Goal: Answer question/provide support

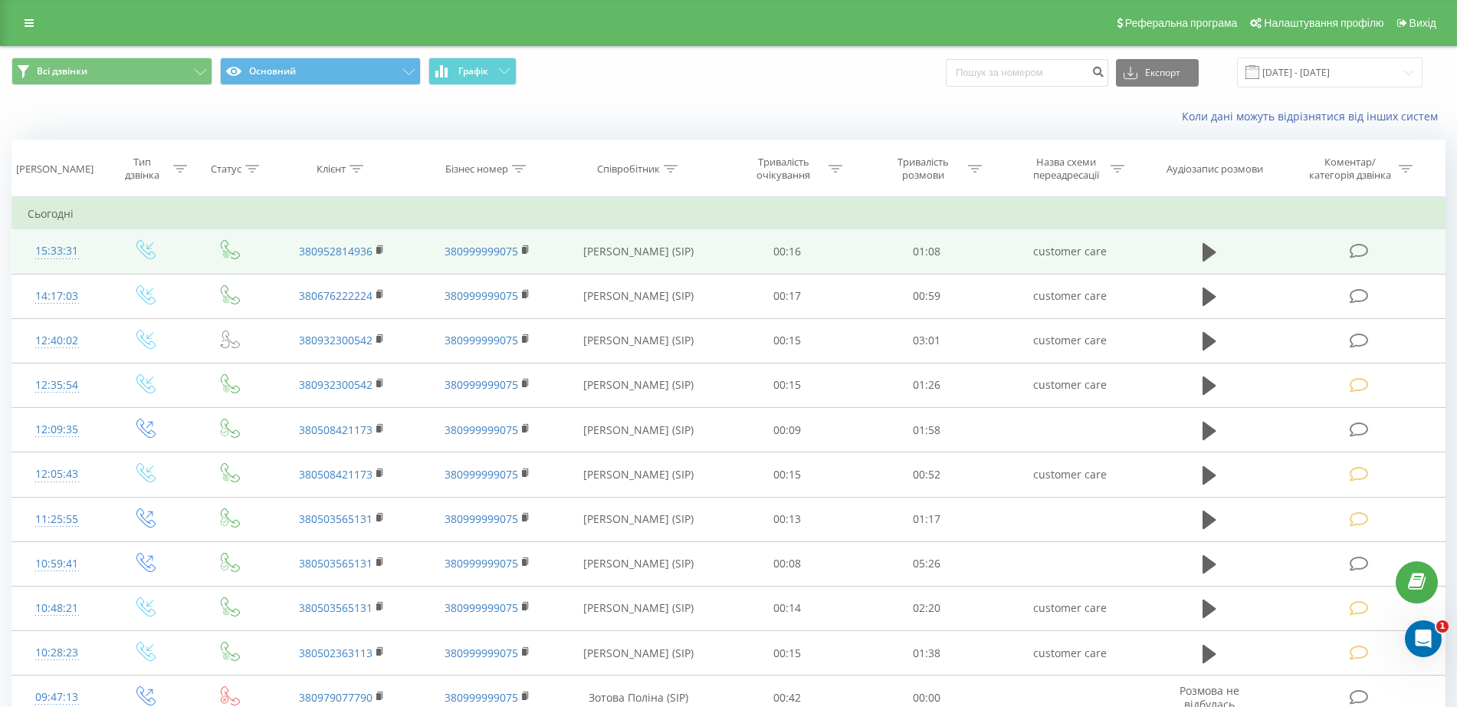
click at [1193, 243] on td at bounding box center [1210, 251] width 134 height 44
click at [1206, 253] on icon at bounding box center [1210, 252] width 14 height 18
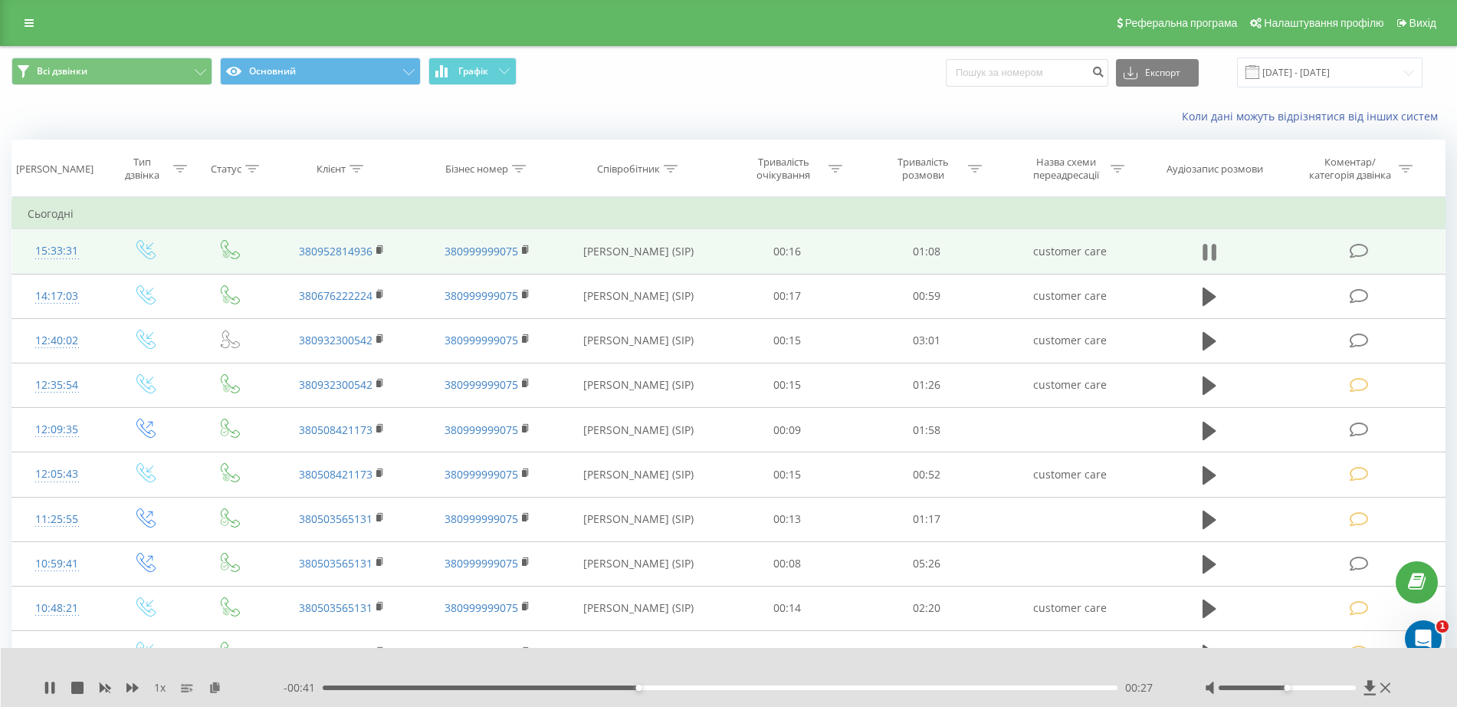
click at [1207, 244] on icon at bounding box center [1210, 251] width 14 height 21
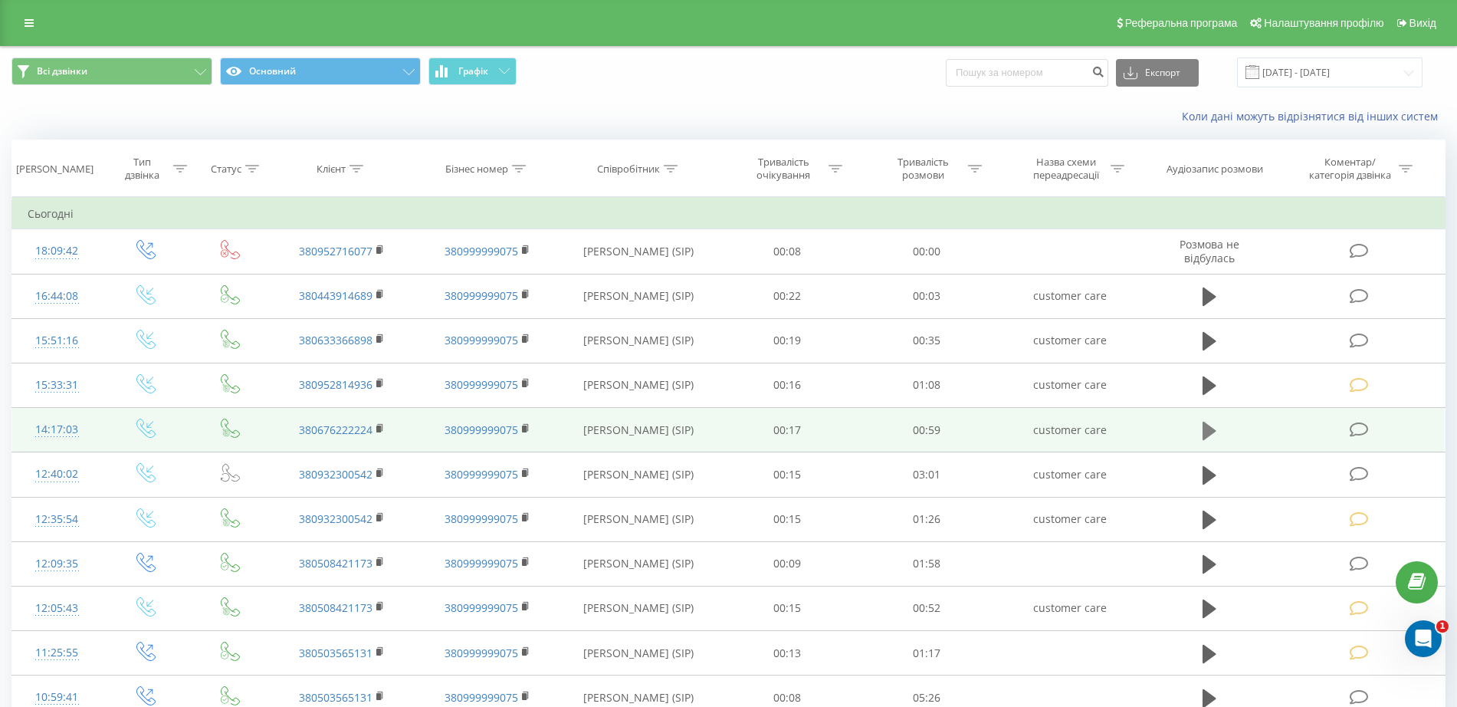
click at [1203, 430] on icon at bounding box center [1210, 430] width 14 height 21
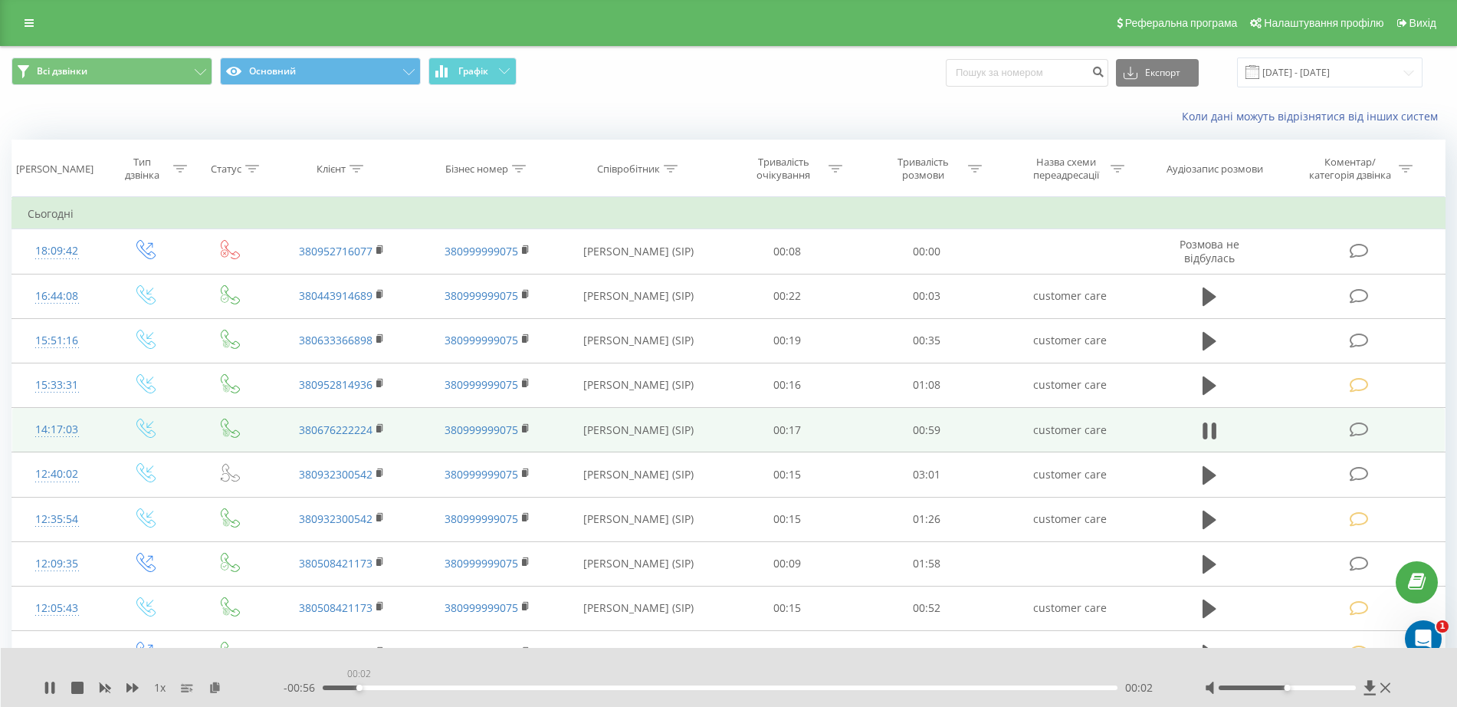
drag, startPoint x: 390, startPoint y: 687, endPoint x: 359, endPoint y: 687, distance: 31.4
click at [359, 687] on div "00:02" at bounding box center [359, 687] width 6 height 6
click at [1211, 428] on icon at bounding box center [1210, 430] width 14 height 21
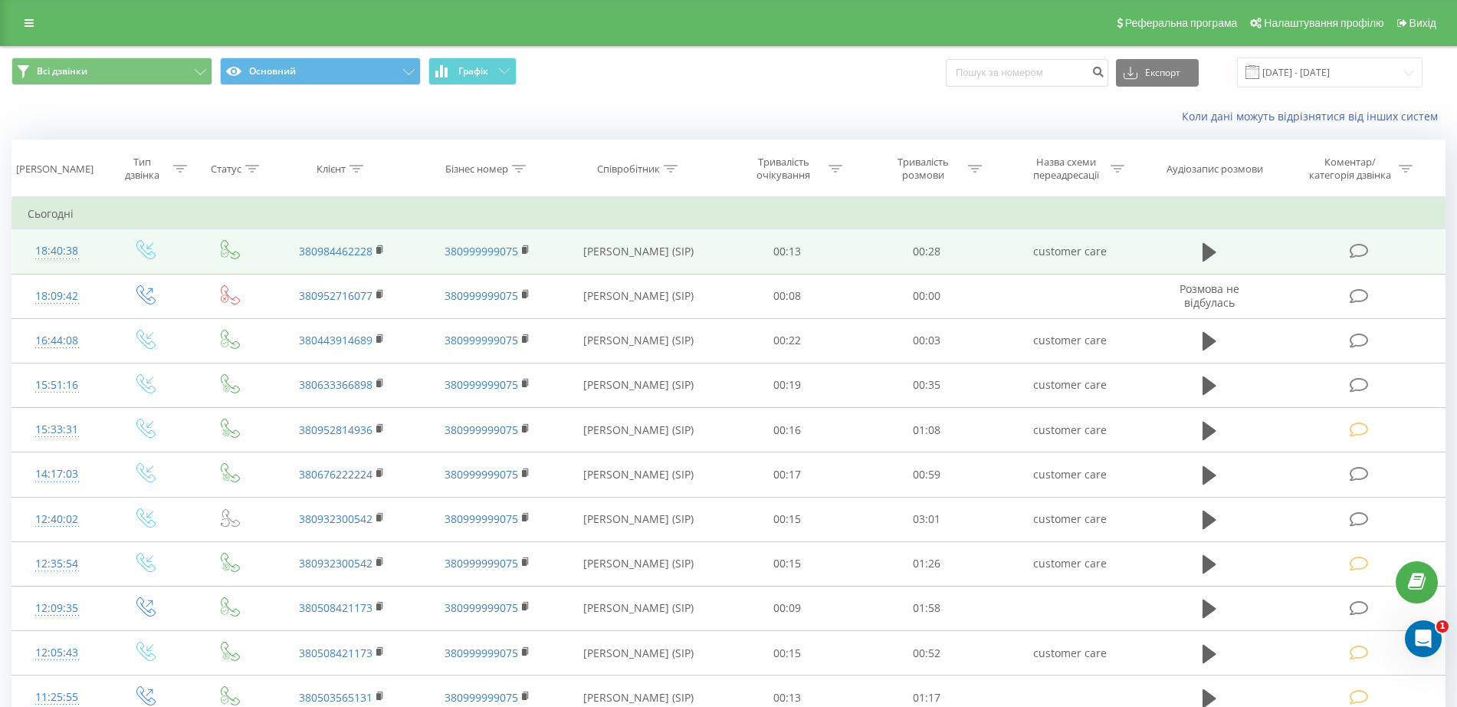
click at [1360, 248] on icon at bounding box center [1359, 251] width 19 height 16
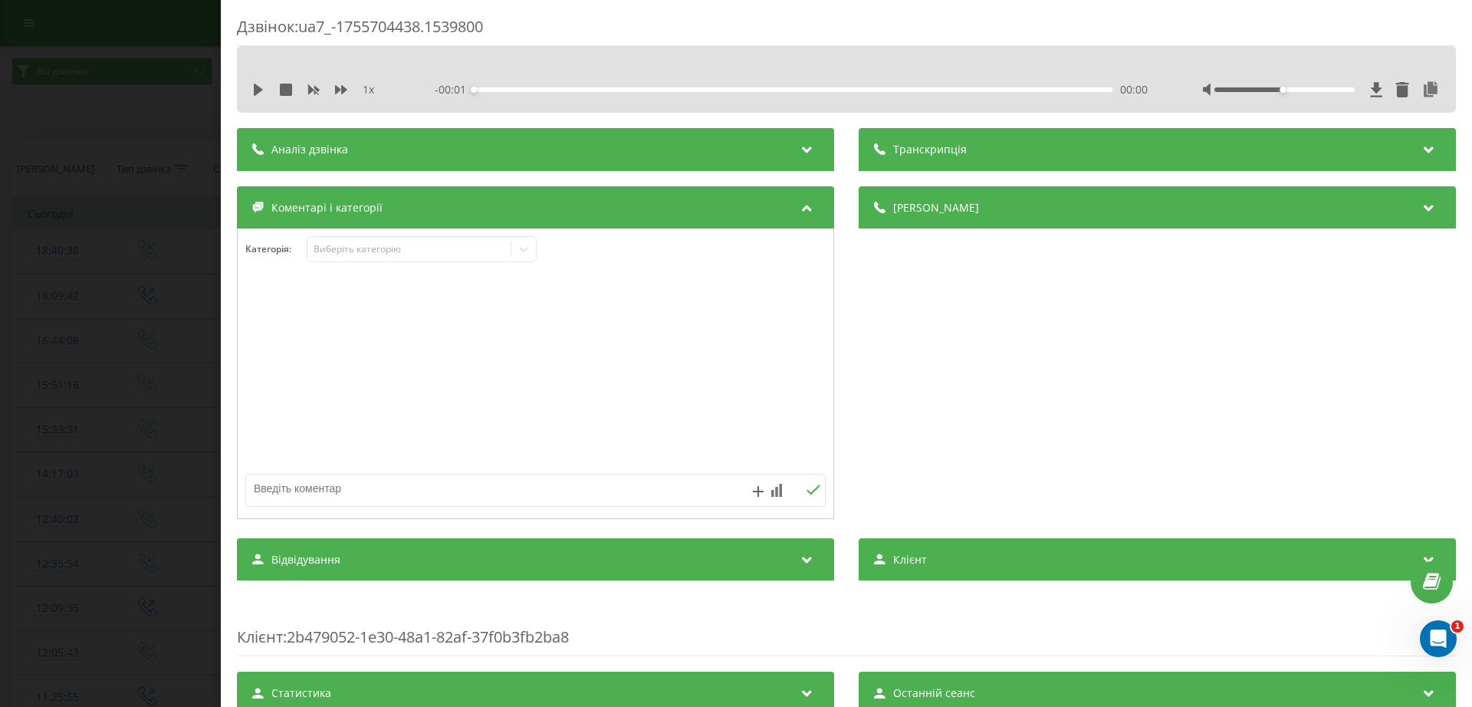
click at [366, 267] on div "Категорія : Виберіть категорію" at bounding box center [536, 259] width 596 height 46
click at [366, 251] on div "Виберіть категорію" at bounding box center [409, 249] width 192 height 12
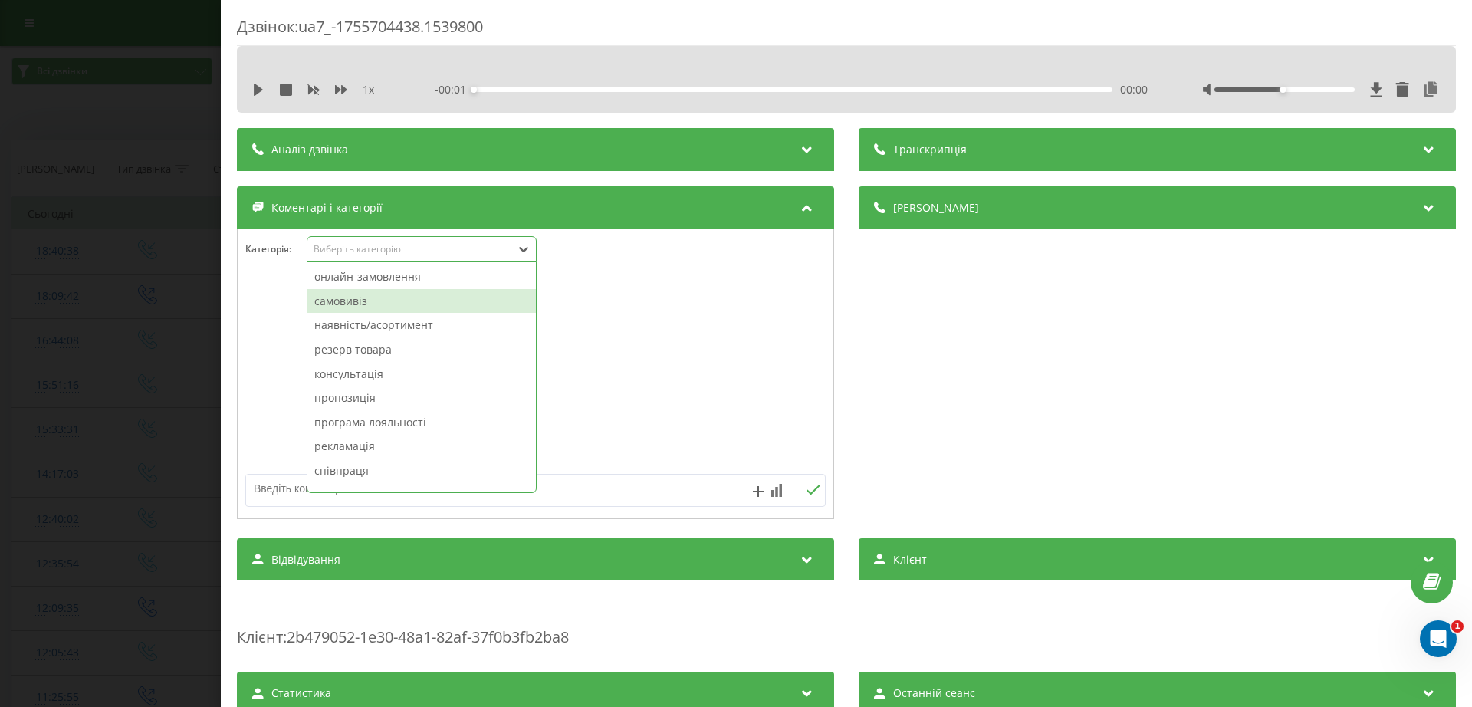
click at [356, 300] on div "самовивіз" at bounding box center [421, 301] width 228 height 25
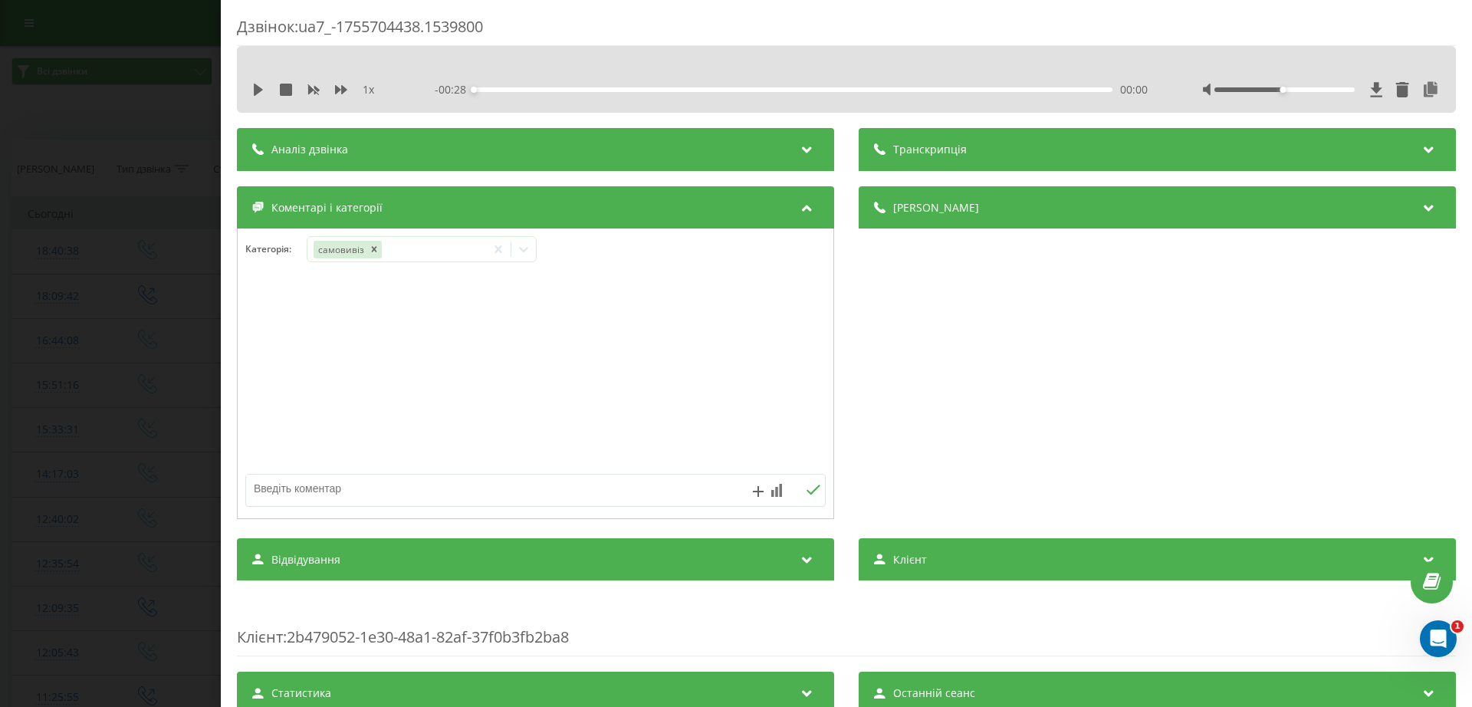
click at [178, 268] on div "Дзвінок : ua7_-1755704438.1539800 1 x - 00:28 00:00 00:00 Транскрипція Для AI-а…" at bounding box center [736, 353] width 1472 height 707
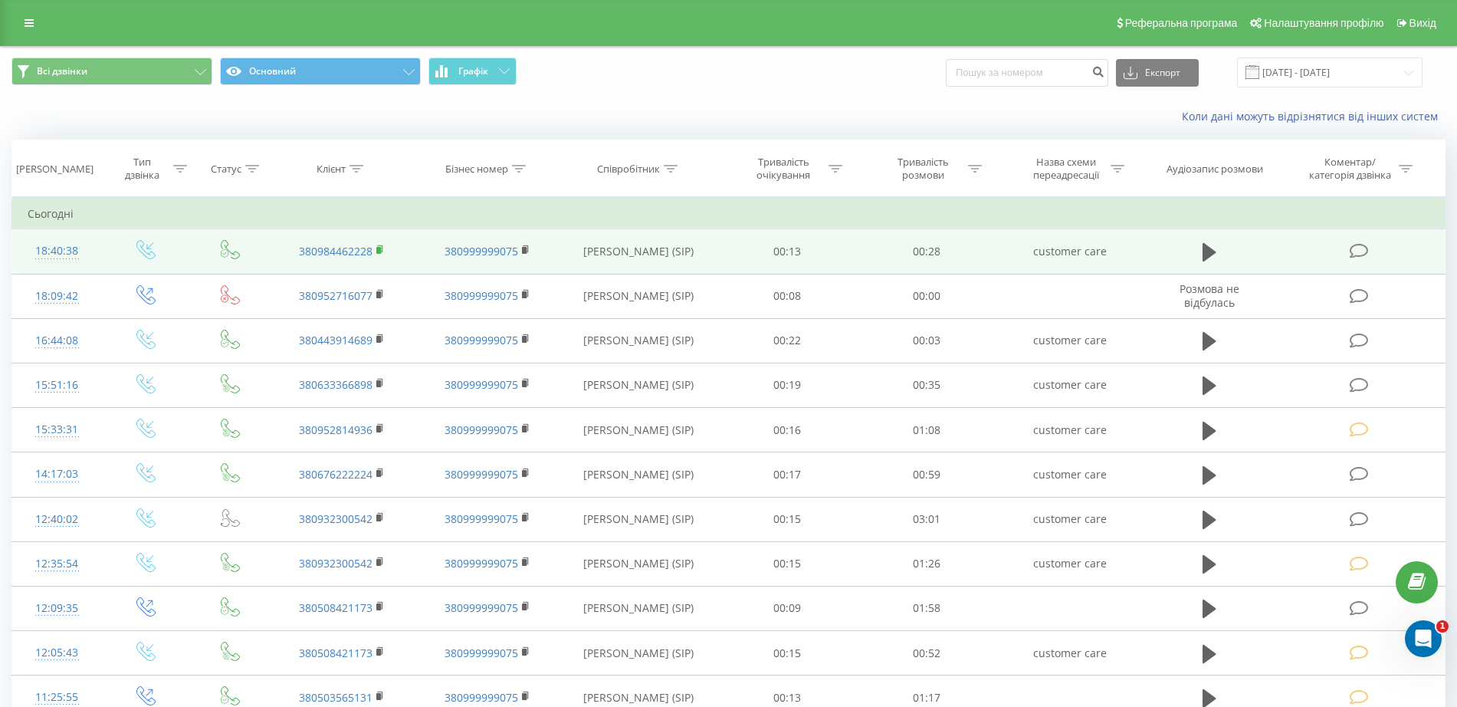
click at [379, 251] on rect at bounding box center [378, 250] width 5 height 7
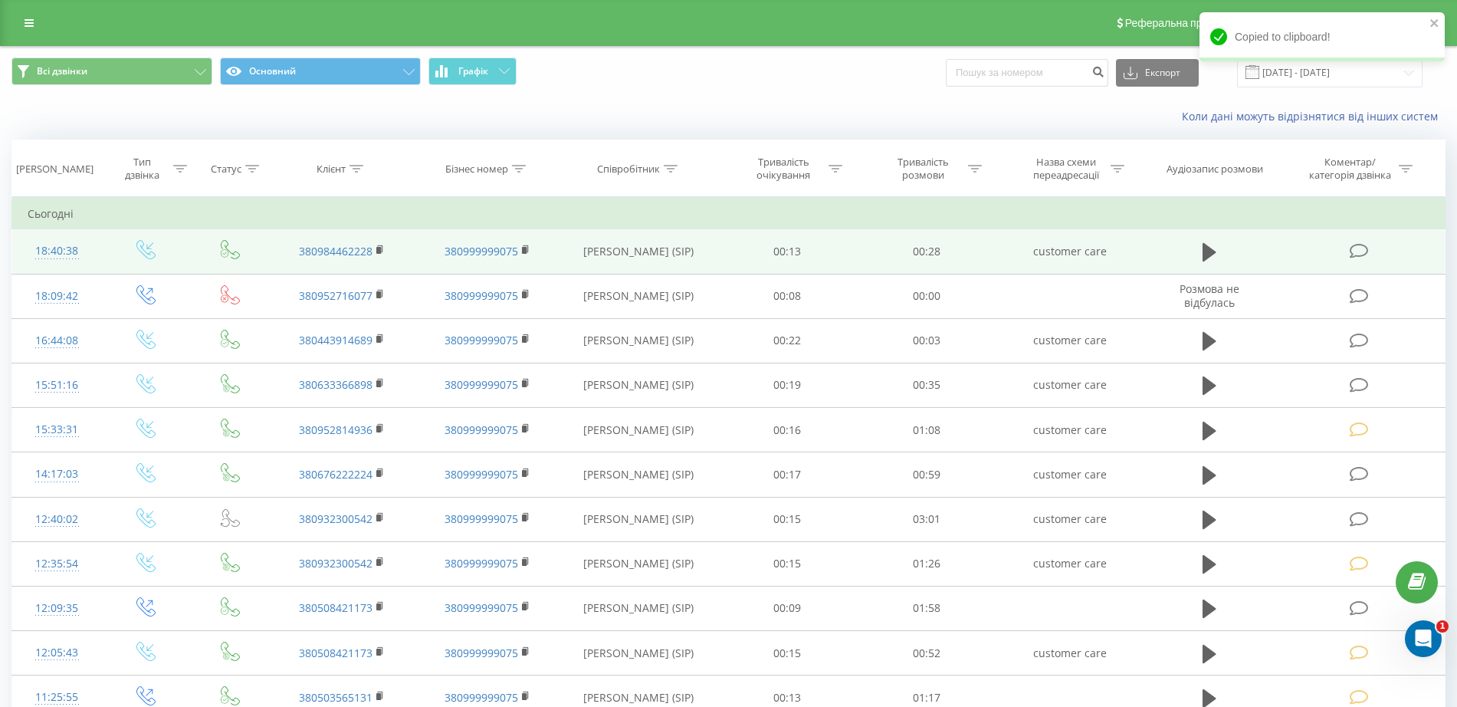
click at [375, 251] on td "380984462228" at bounding box center [342, 251] width 146 height 44
click at [372, 250] on link "380984462228" at bounding box center [336, 251] width 74 height 15
click at [377, 249] on rect at bounding box center [378, 250] width 5 height 7
